Goal: Task Accomplishment & Management: Complete application form

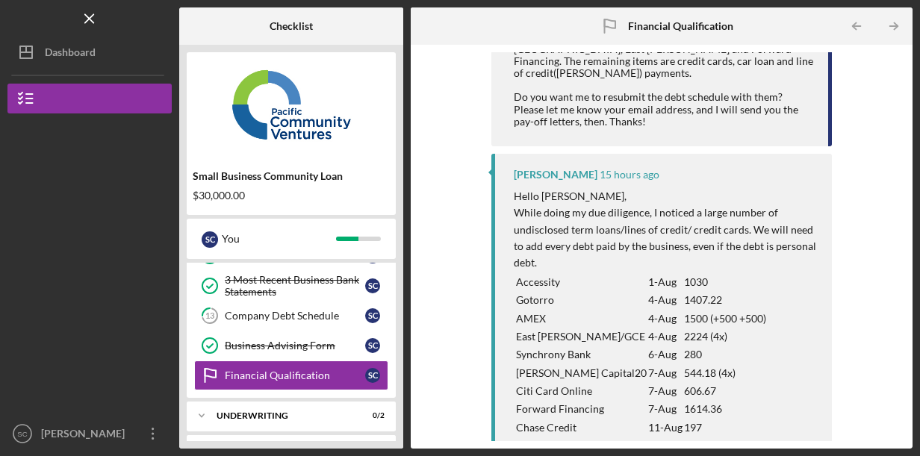
scroll to position [475, 0]
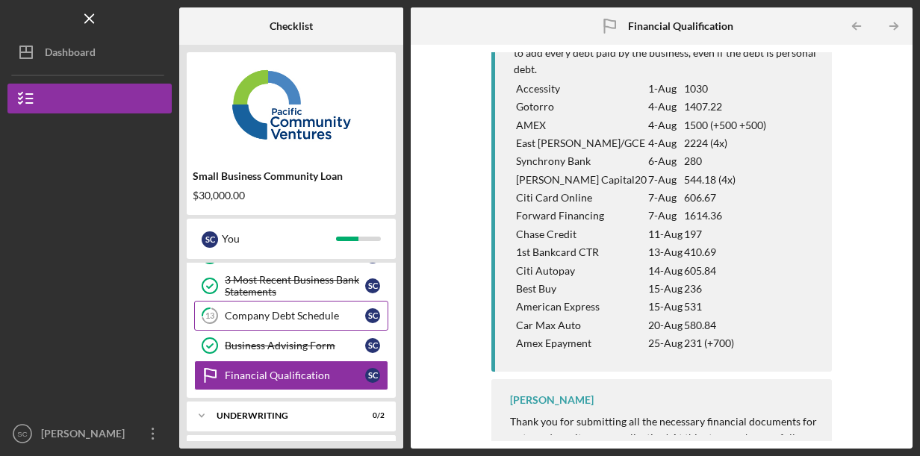
click at [329, 315] on div "Company Debt Schedule" at bounding box center [295, 316] width 140 height 12
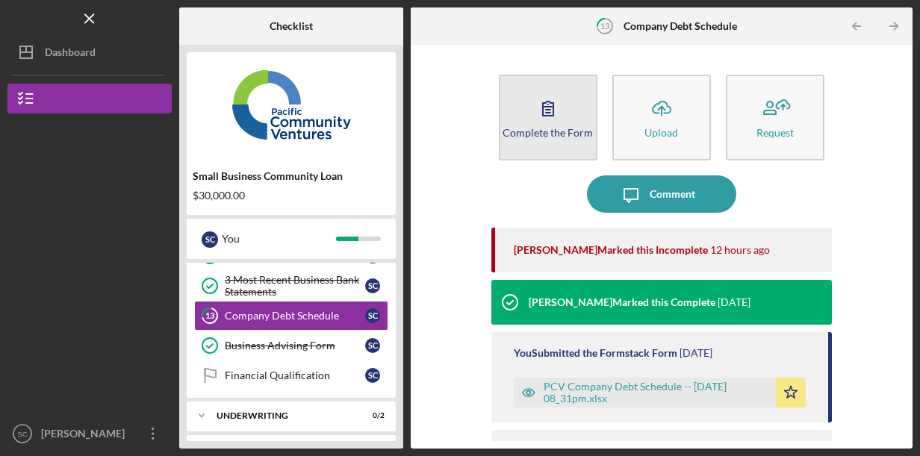
click at [569, 137] on button "Complete the Form Form" at bounding box center [548, 118] width 99 height 86
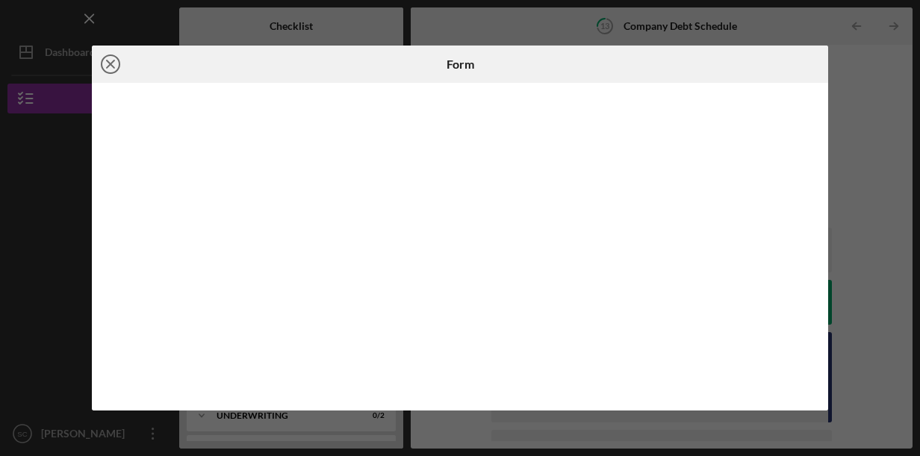
click at [110, 64] on line at bounding box center [110, 63] width 7 height 7
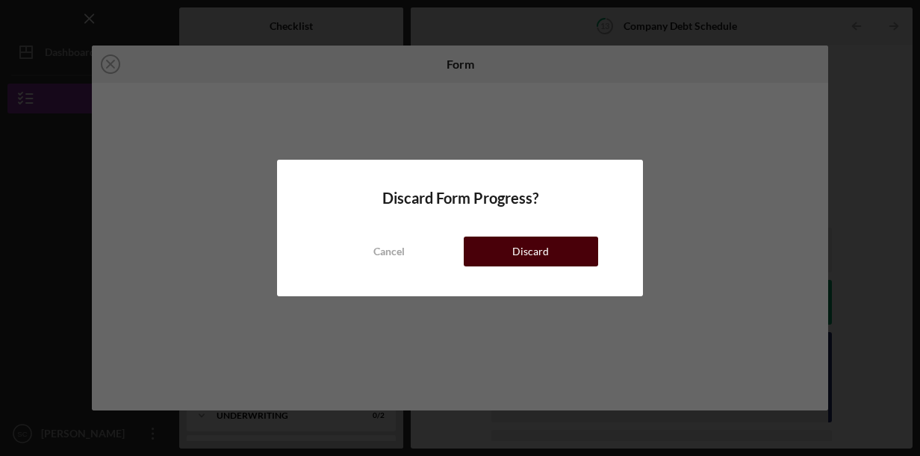
click at [494, 244] on button "Discard" at bounding box center [531, 252] width 134 height 30
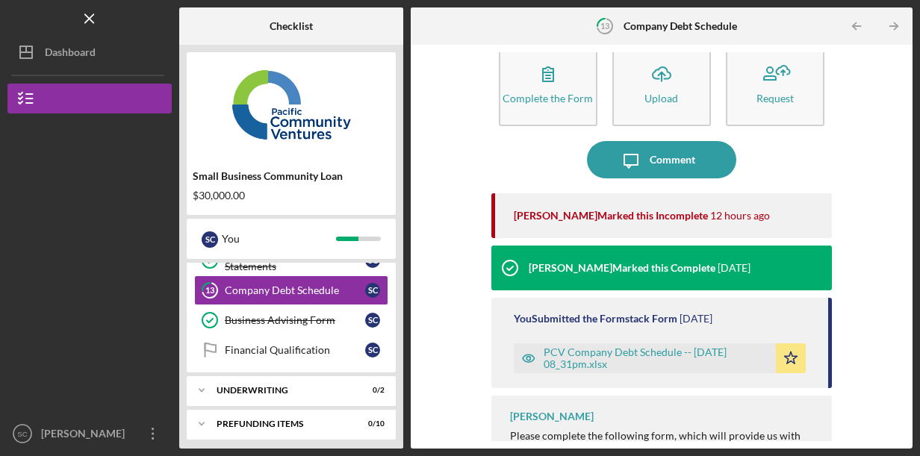
scroll to position [63, 0]
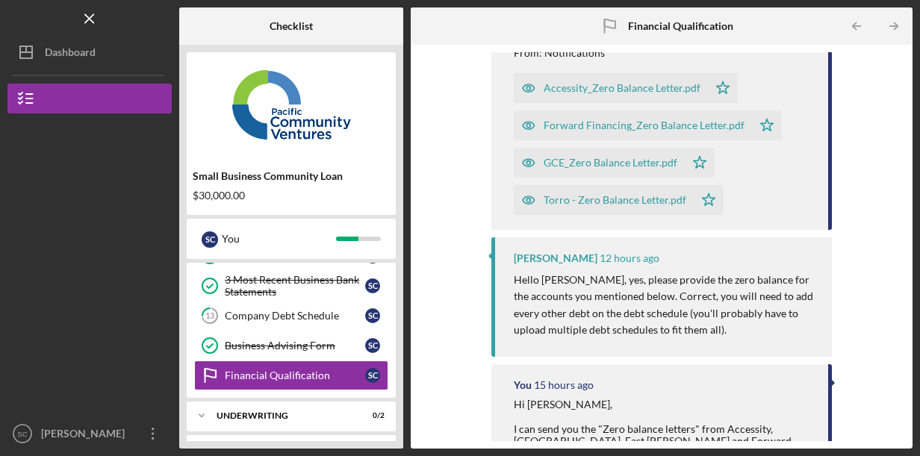
scroll to position [448, 0]
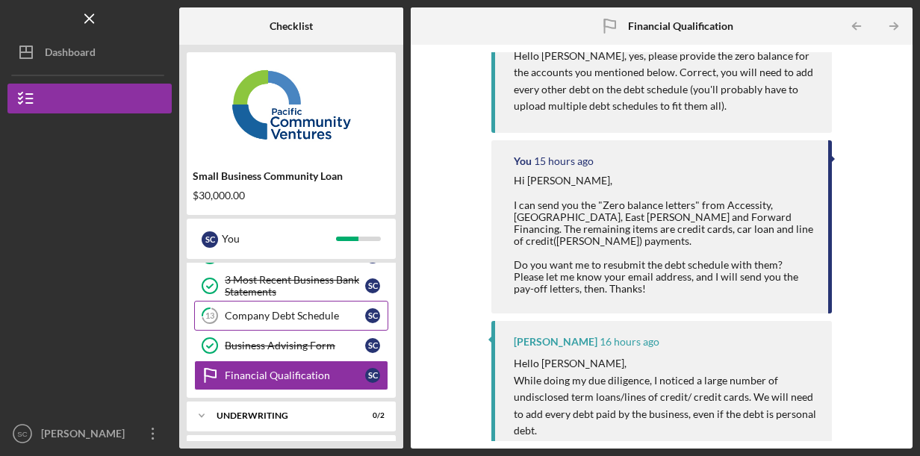
click at [305, 311] on div "Company Debt Schedule" at bounding box center [295, 316] width 140 height 12
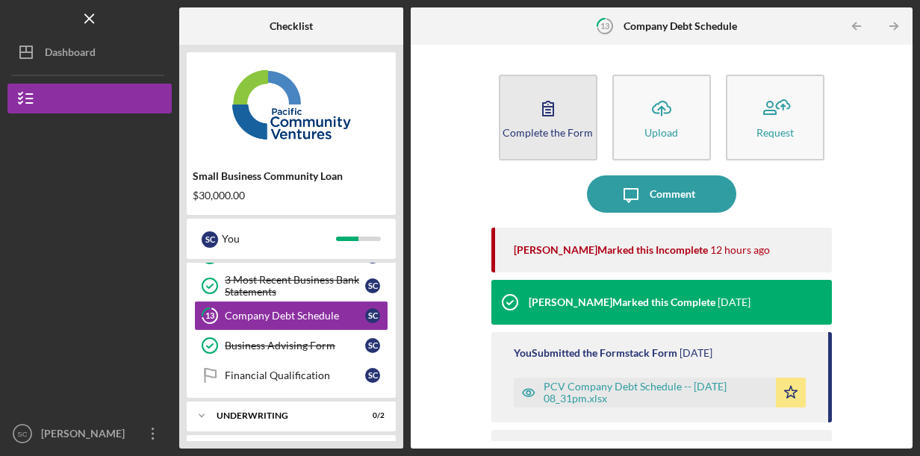
click at [557, 121] on icon "button" at bounding box center [547, 108] width 37 height 37
click at [546, 125] on icon "button" at bounding box center [547, 108] width 37 height 37
